Goal: Information Seeking & Learning: Learn about a topic

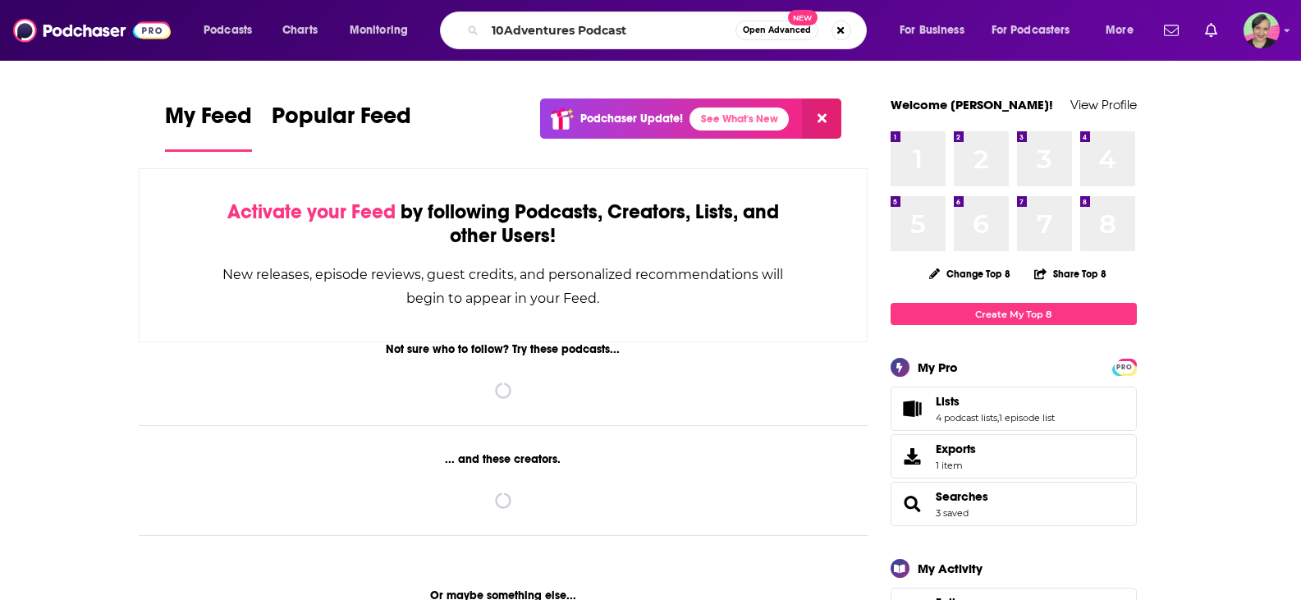
type input "10Adventures Podcast"
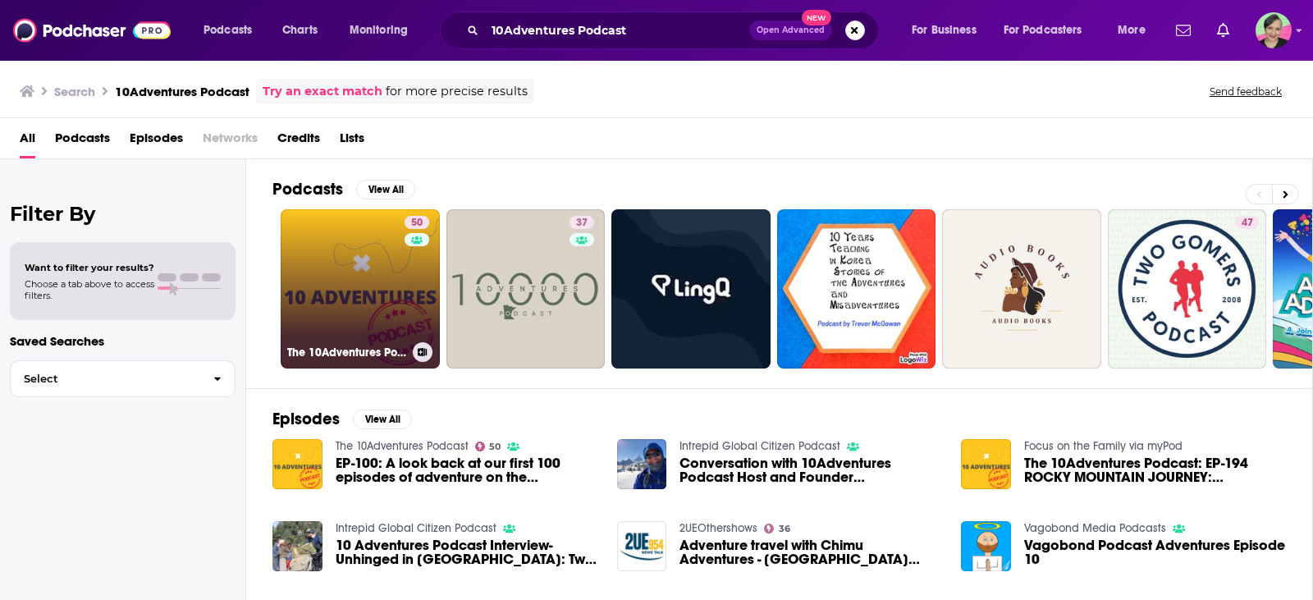
click at [355, 250] on link "50 The 10Adventures Podcast" at bounding box center [360, 288] width 159 height 159
